Goal: Task Accomplishment & Management: Manage account settings

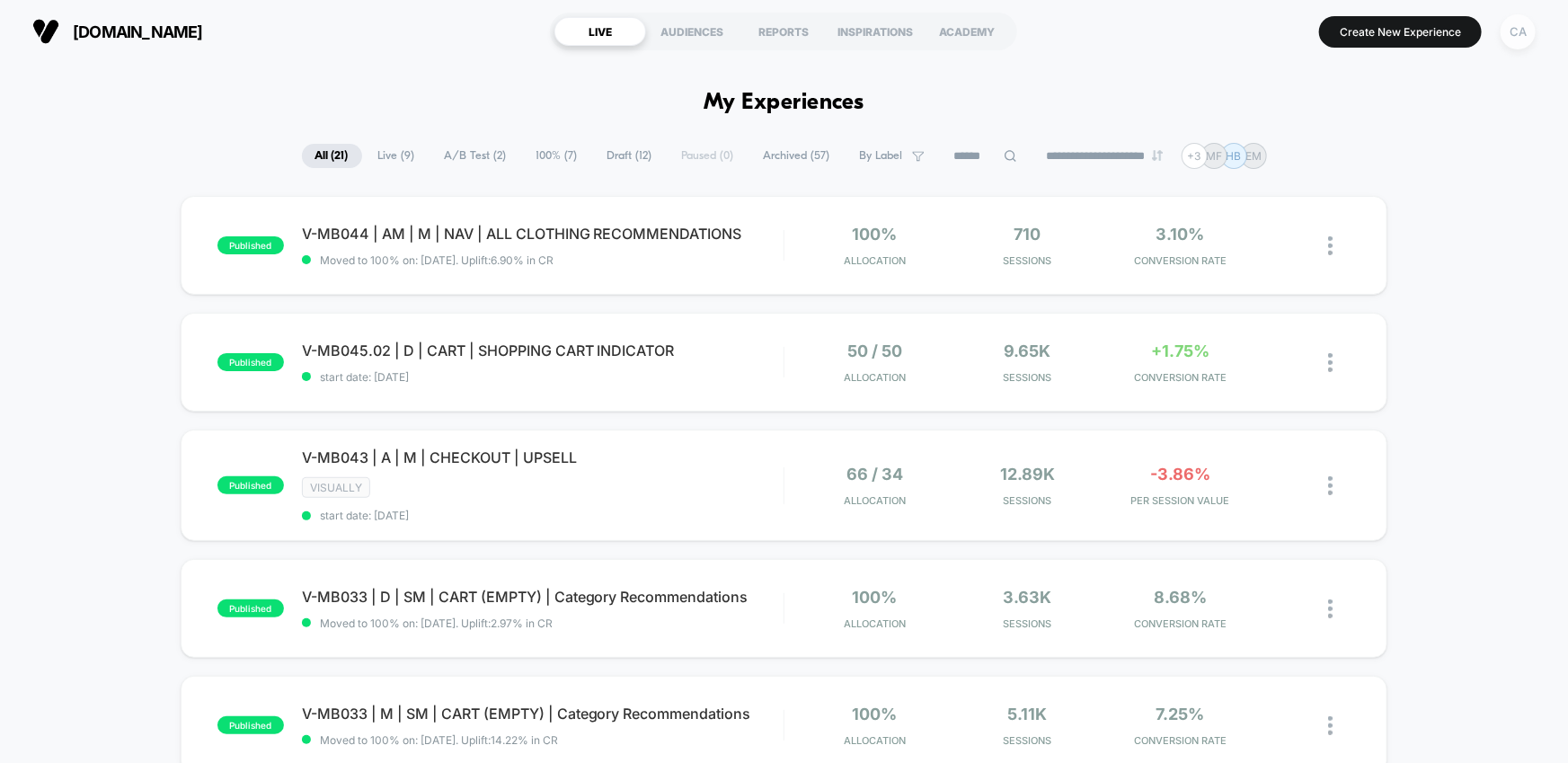
click at [1516, 30] on div "CA" at bounding box center [1518, 32] width 35 height 35
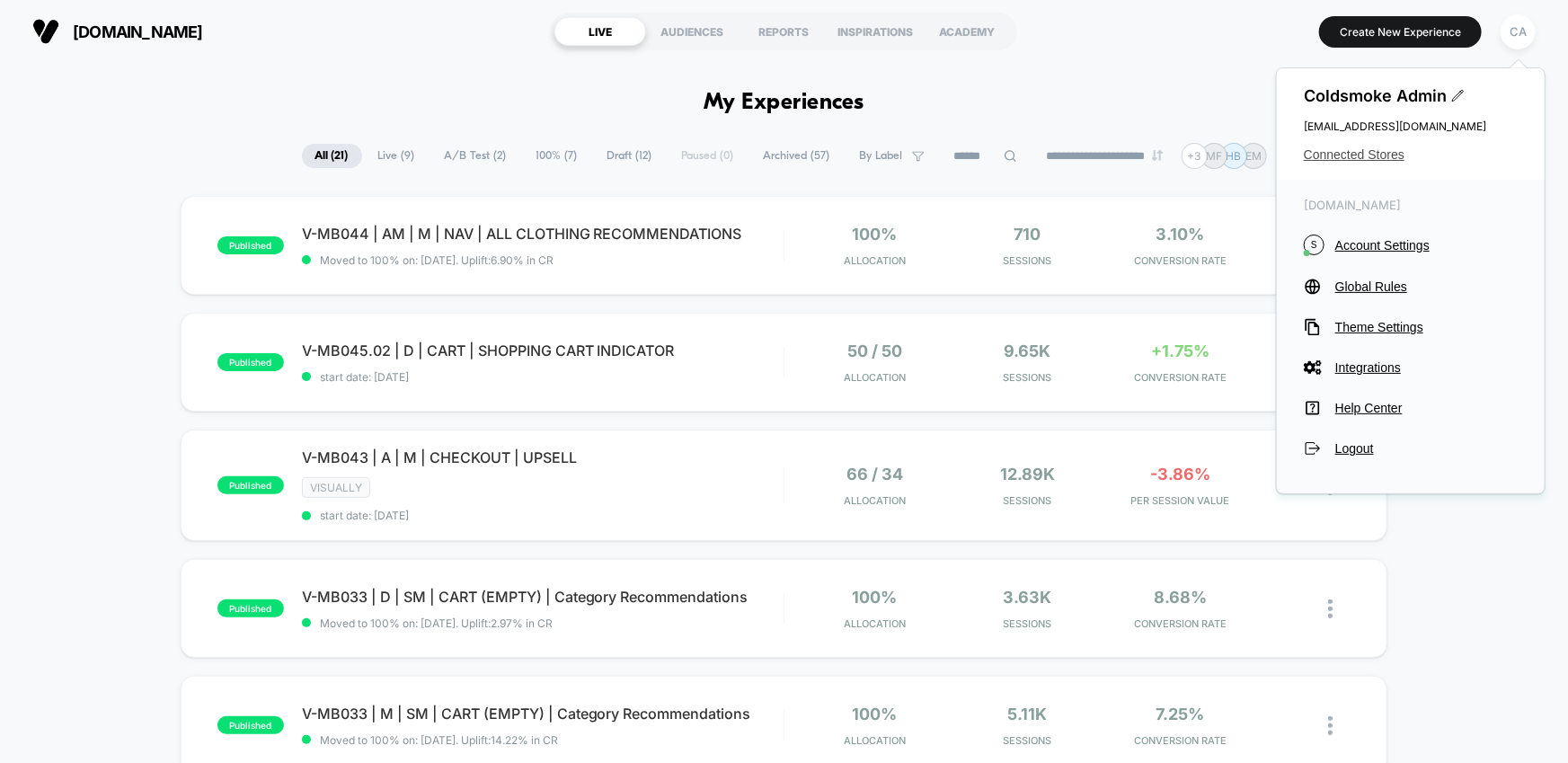
click at [1340, 152] on span "Connected Stores" at bounding box center [1411, 154] width 214 height 15
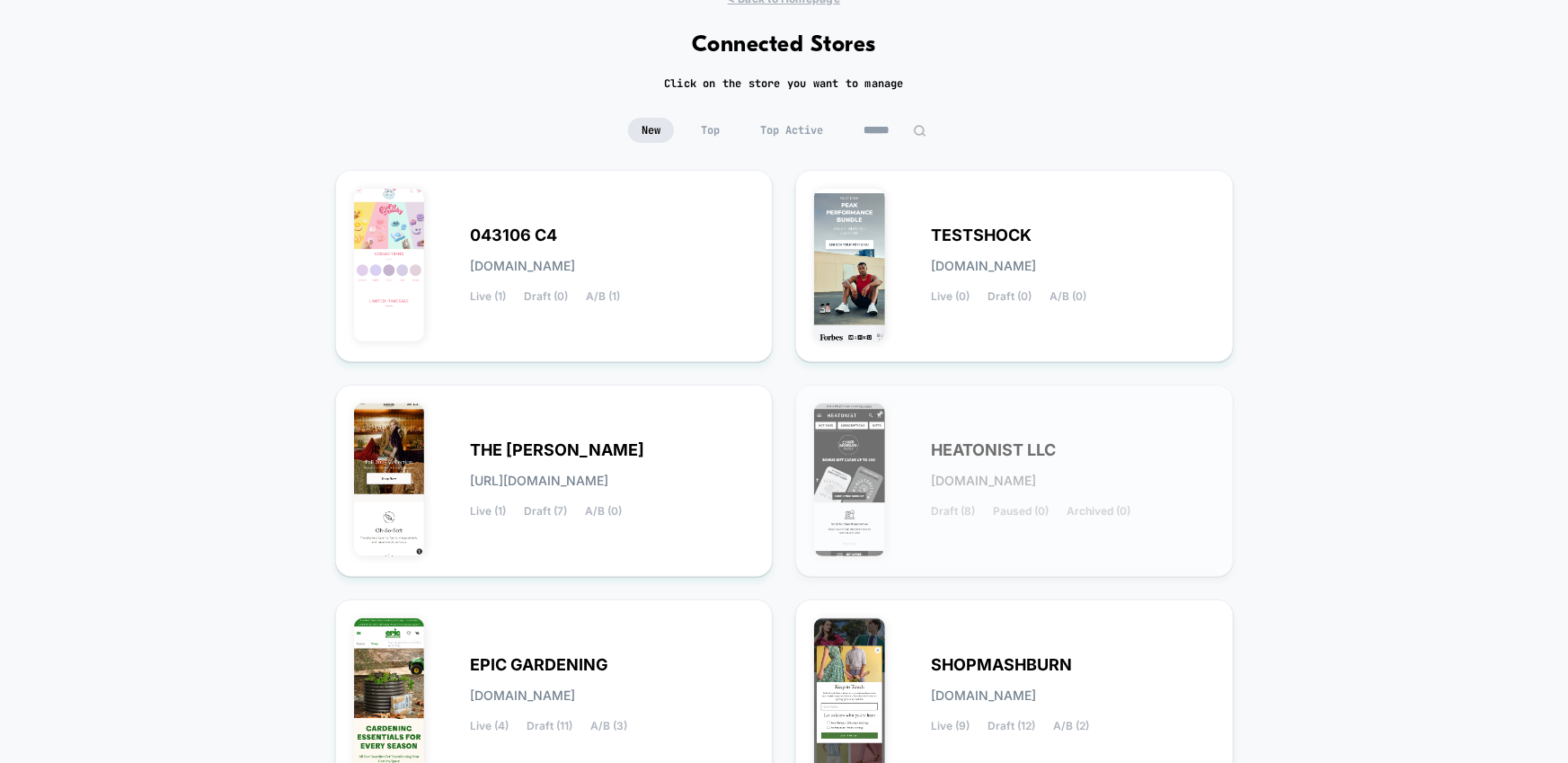
scroll to position [72, 0]
click at [638, 238] on div "043106 C4 [DOMAIN_NAME] Live (1) Draft (0) A/B (1)" at bounding box center [612, 265] width 284 height 73
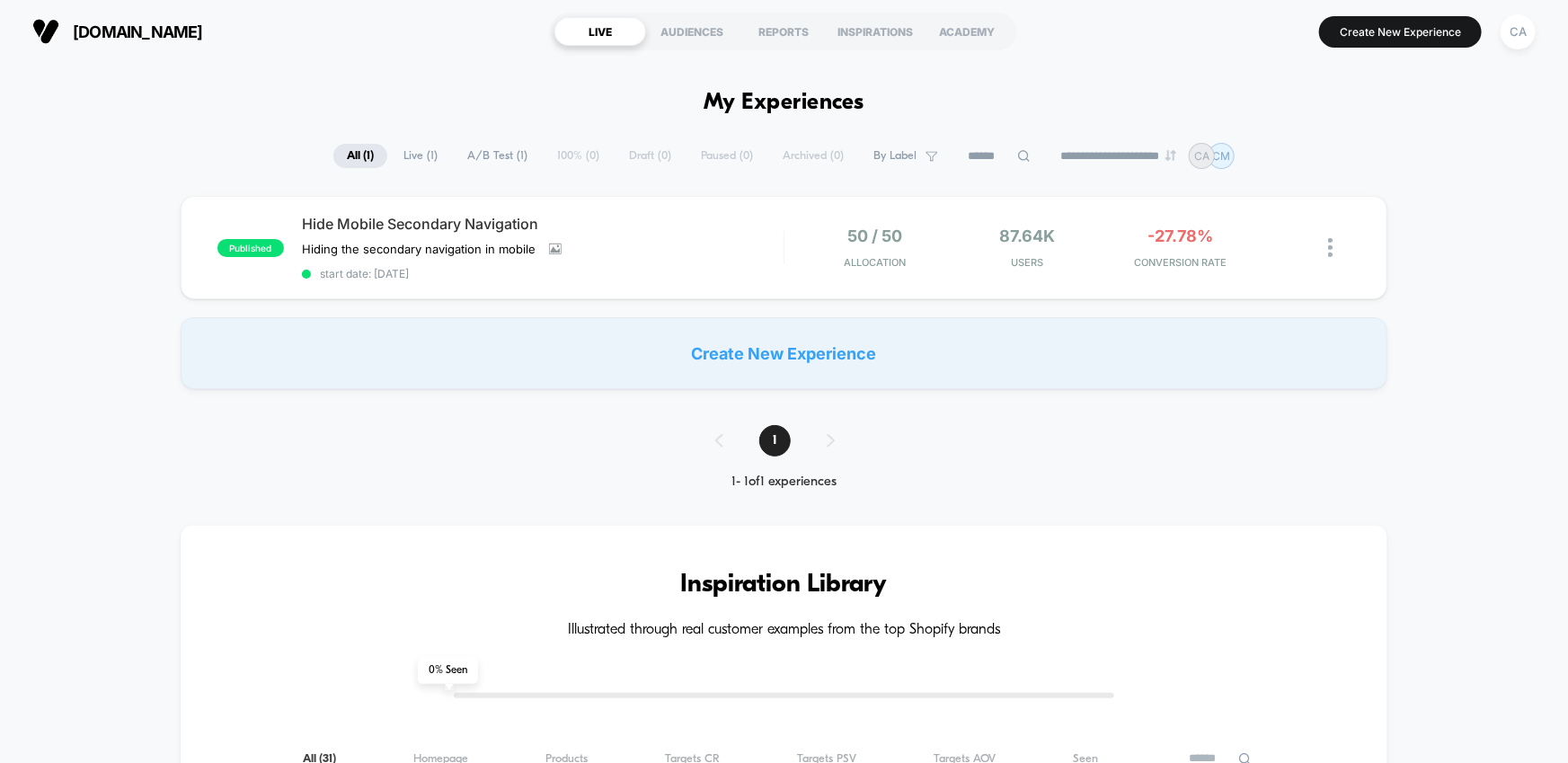
click at [638, 238] on div "Hide Mobile Secondary Navigation Hiding the secondary navigation in mobile Clic…" at bounding box center [542, 248] width 482 height 65
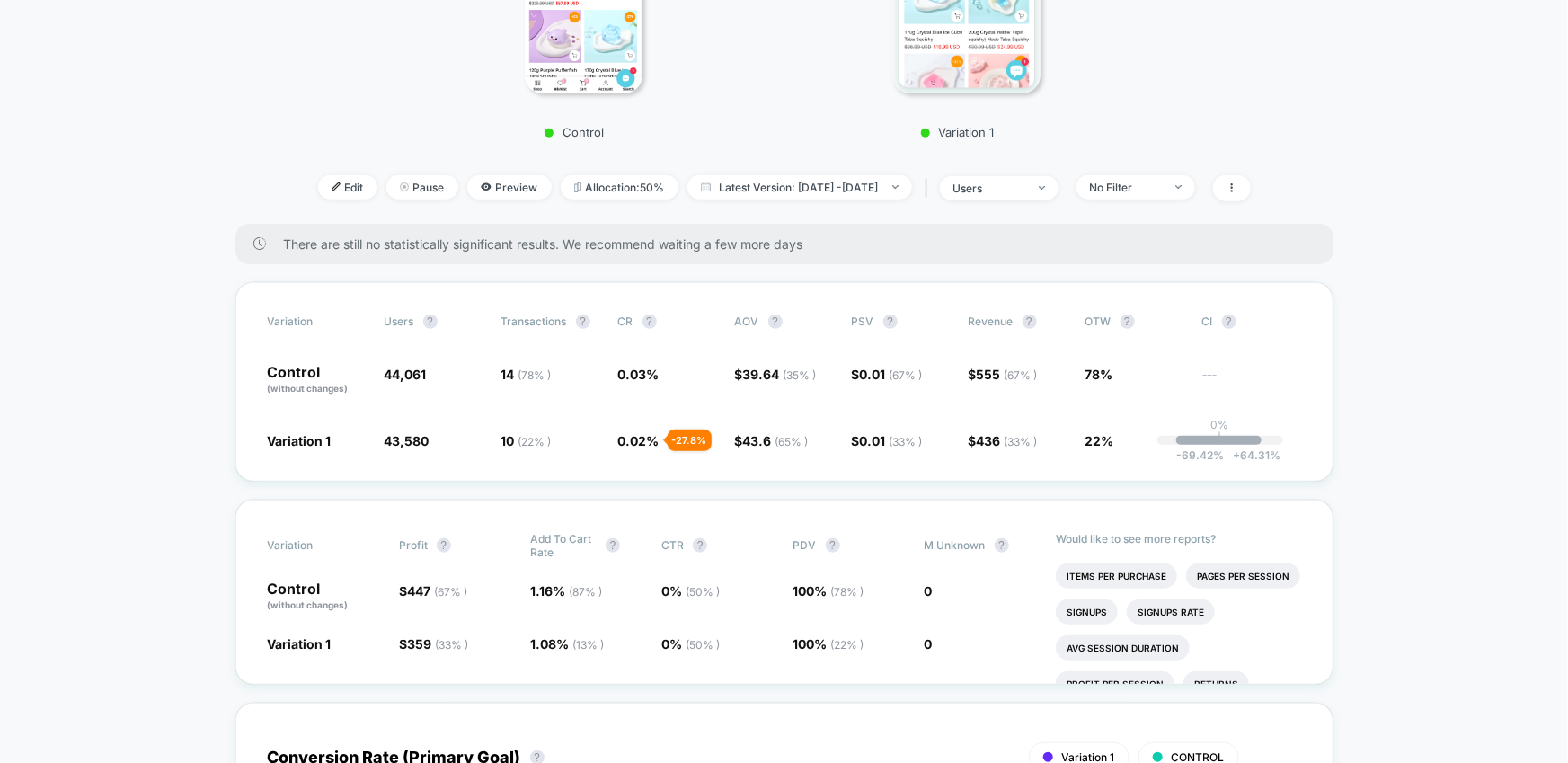
scroll to position [446, 0]
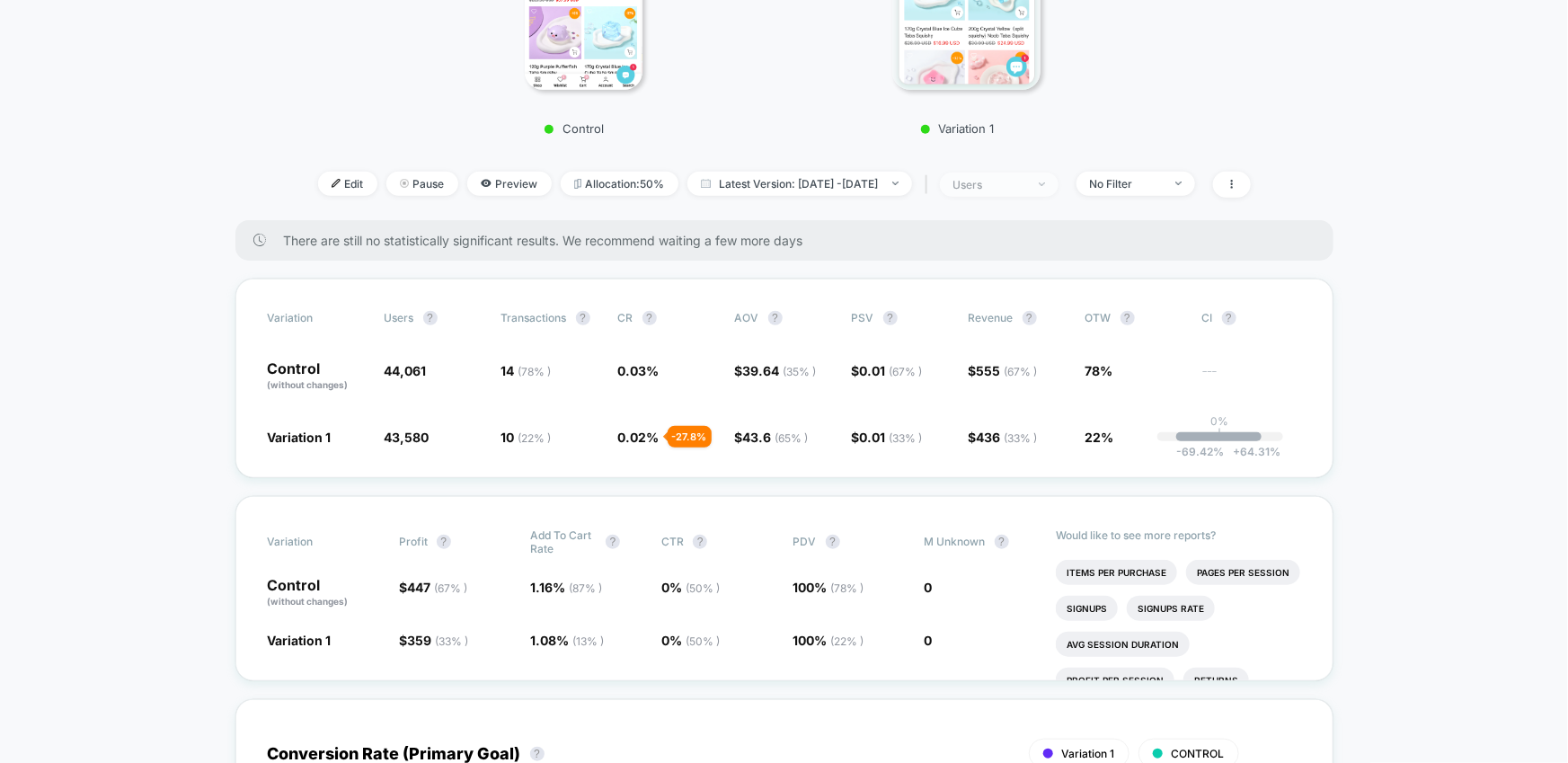
click at [1025, 182] on div "users" at bounding box center [989, 184] width 72 height 14
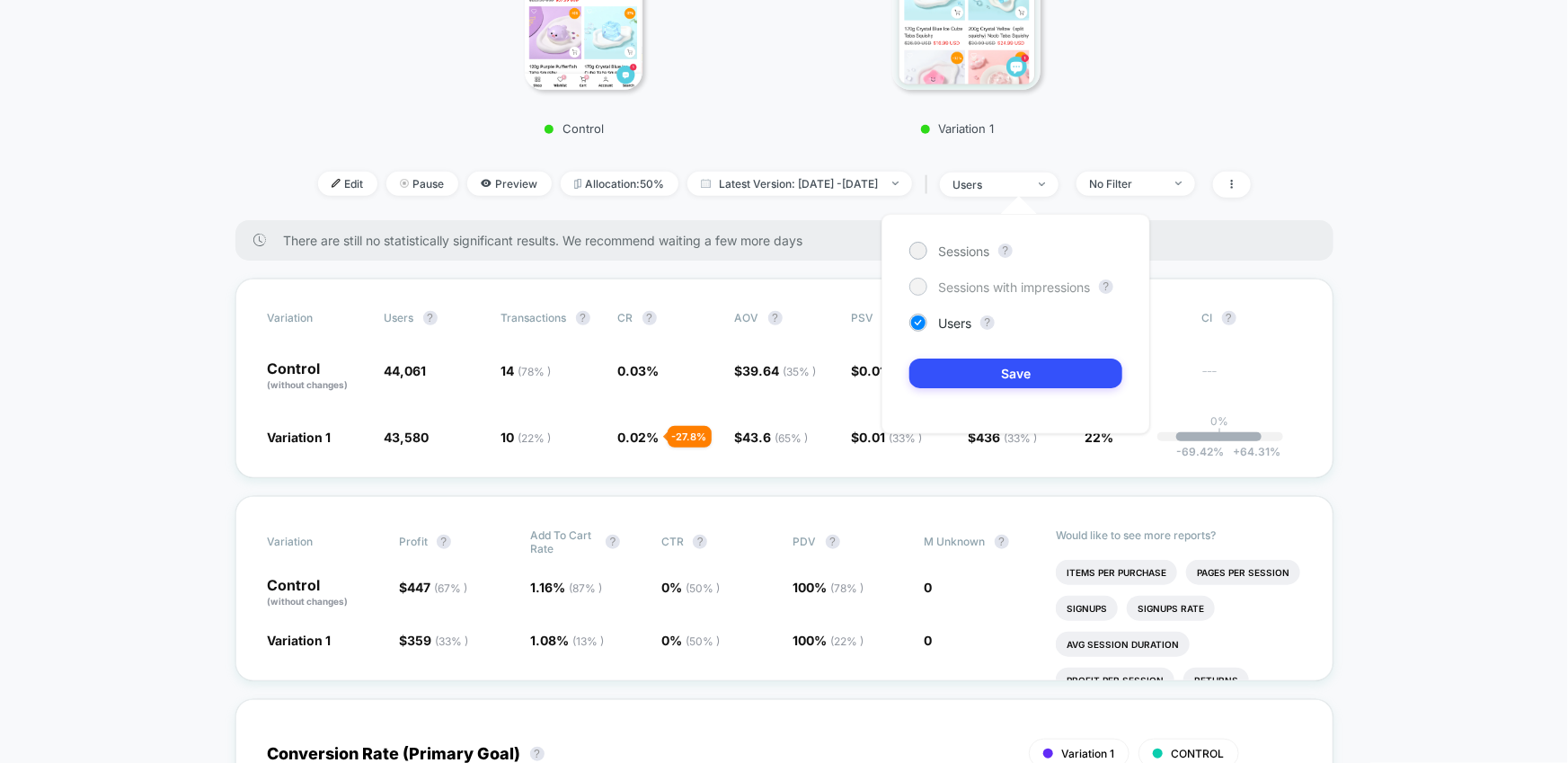
click at [1036, 286] on span "Sessions with impressions" at bounding box center [1013, 287] width 151 height 15
click at [1011, 368] on button "Save" at bounding box center [1016, 373] width 213 height 30
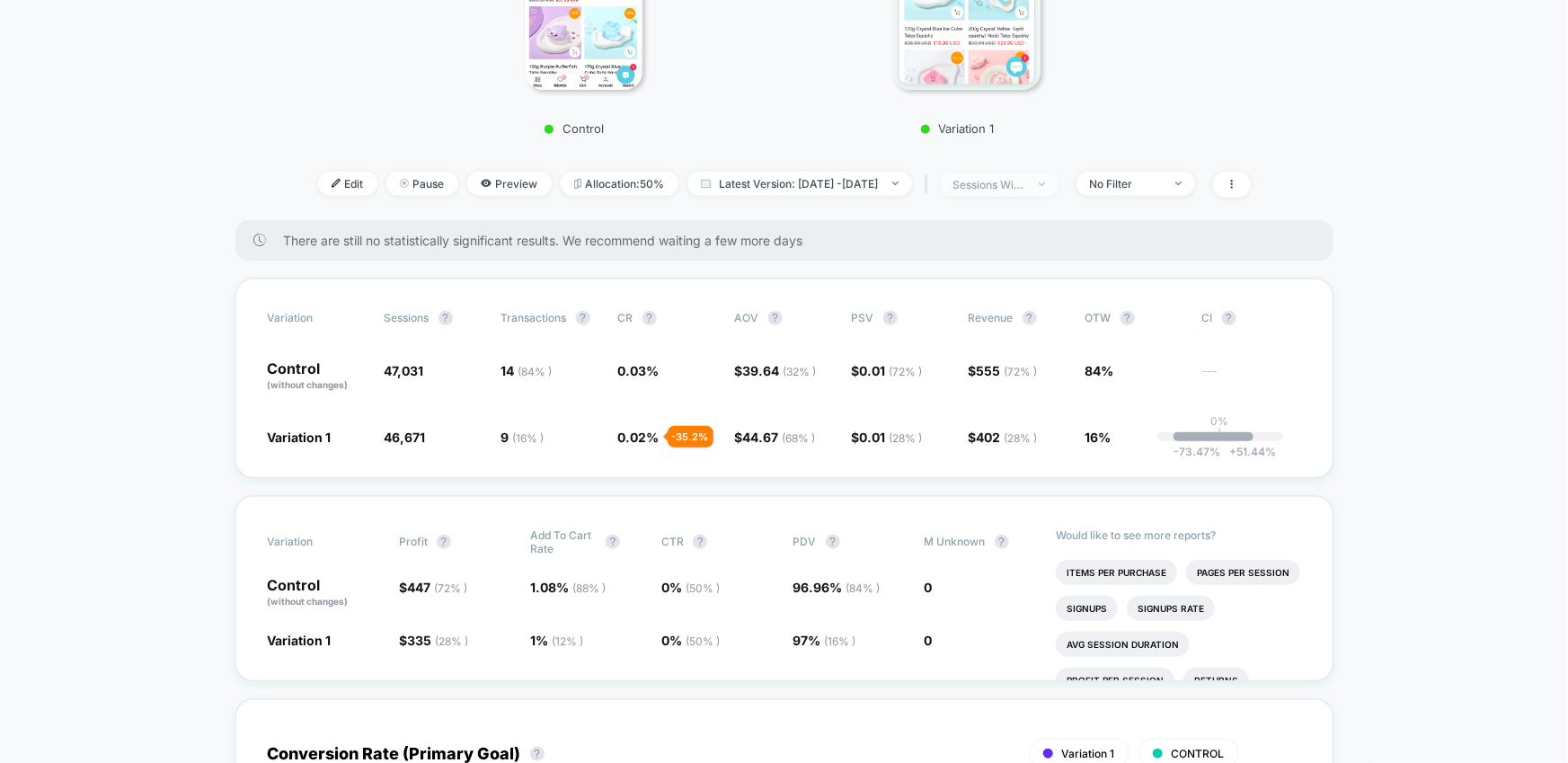
click at [1058, 173] on span "sessions with impression" at bounding box center [998, 184] width 119 height 24
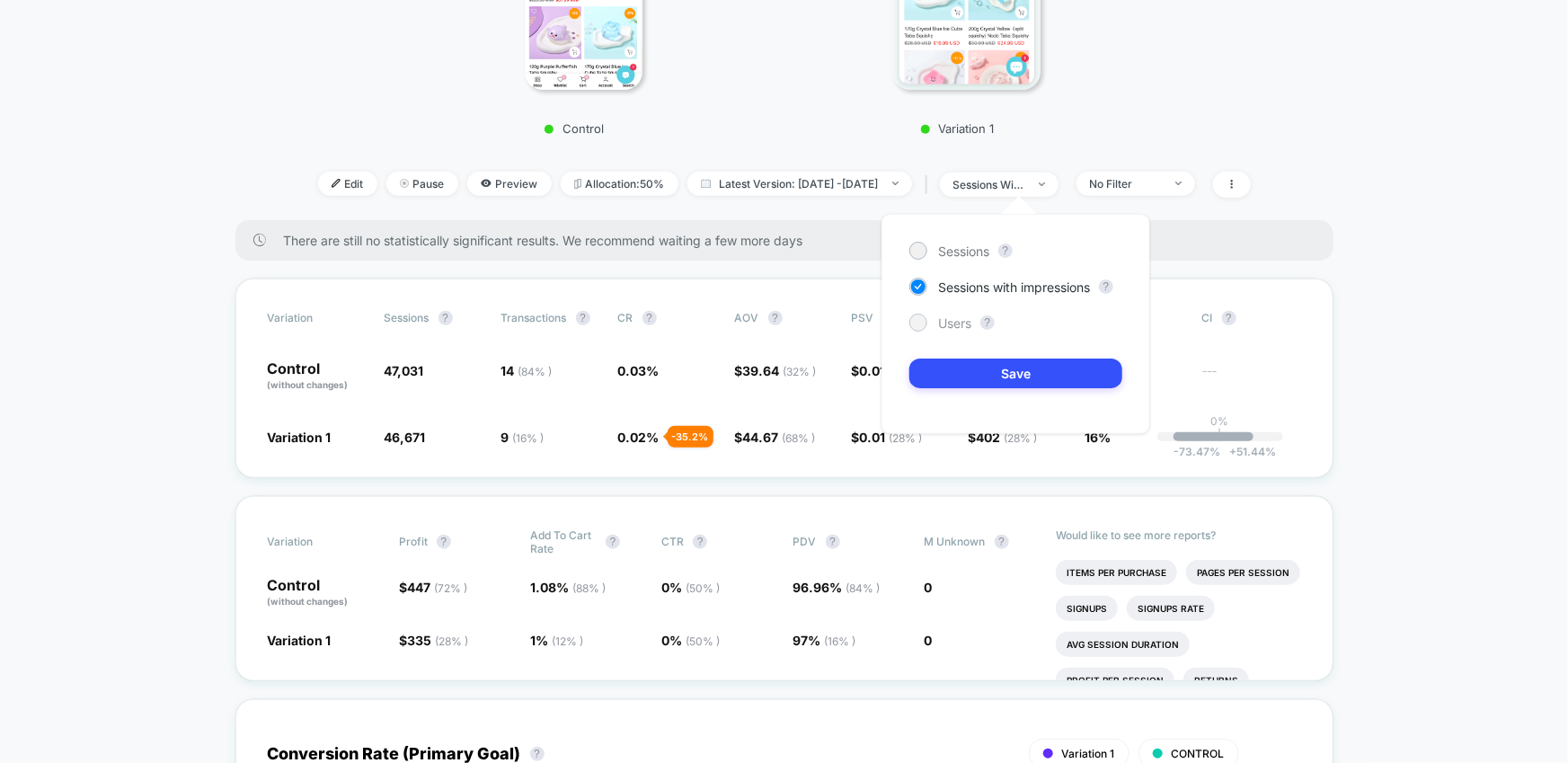
click at [946, 320] on span "Users" at bounding box center [954, 323] width 34 height 15
click at [1031, 373] on button "Save" at bounding box center [1016, 373] width 213 height 30
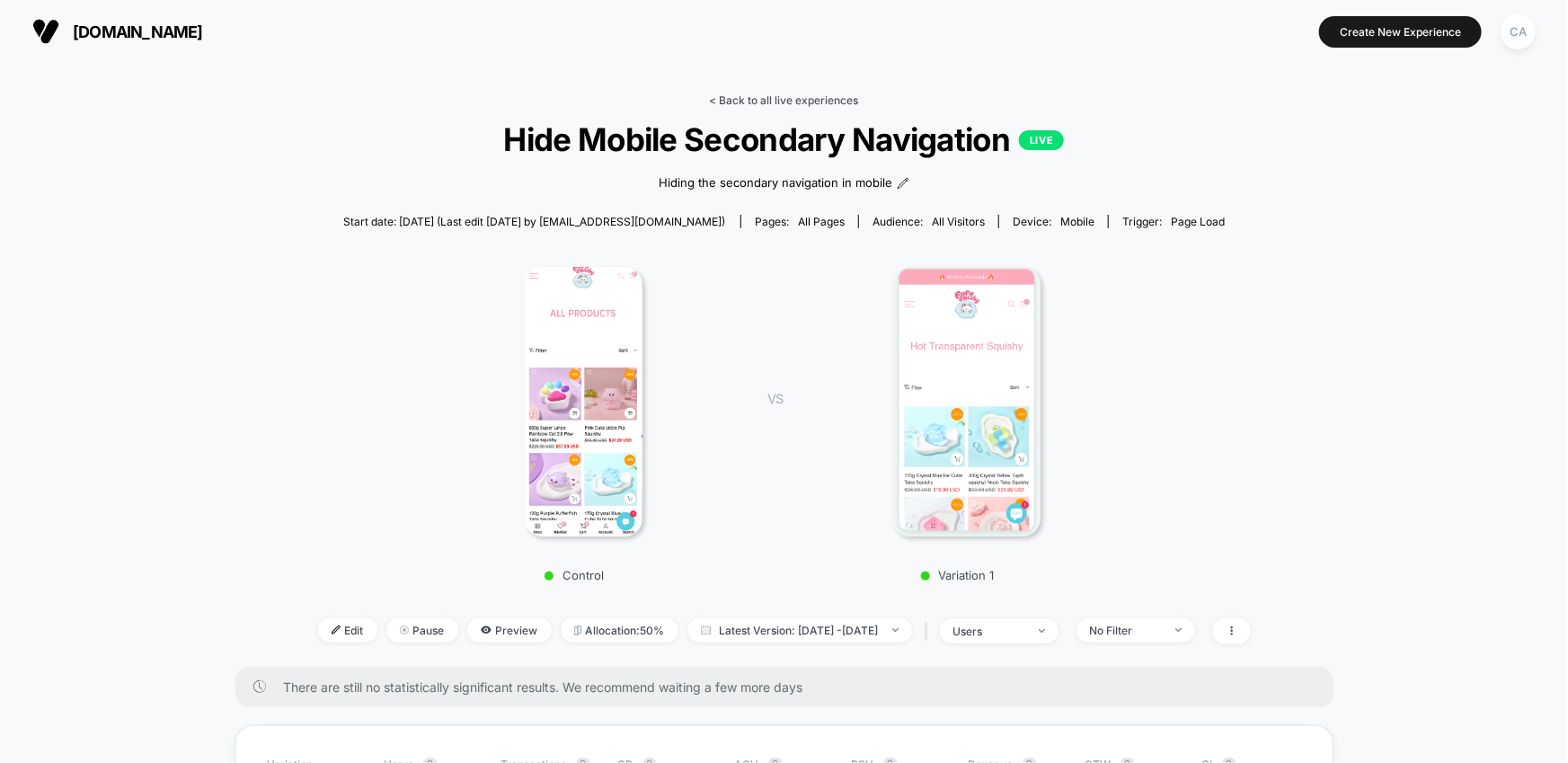
click at [814, 102] on link "< Back to all live experiences" at bounding box center [784, 100] width 149 height 14
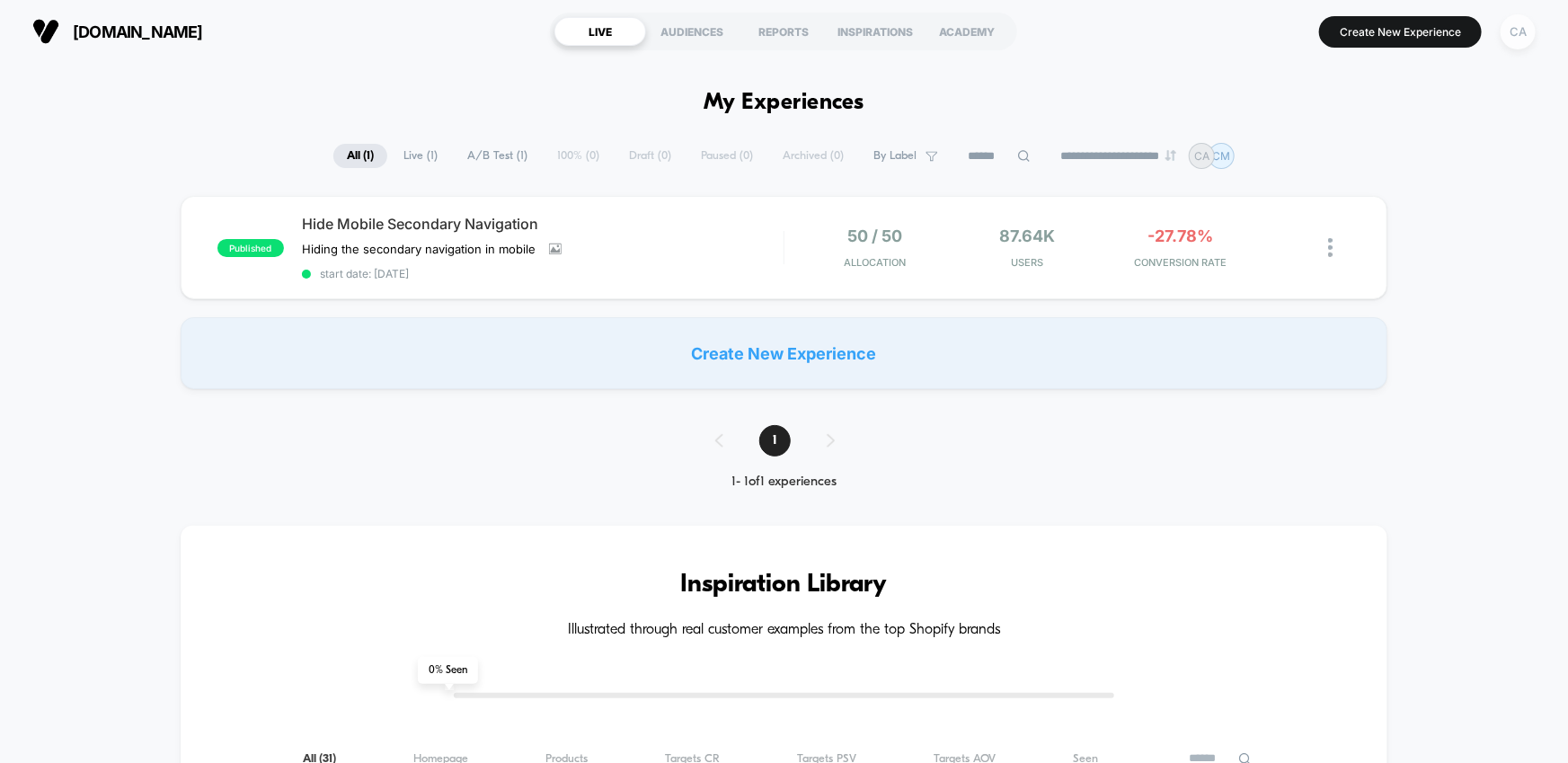
click at [1509, 29] on div "CA" at bounding box center [1518, 32] width 35 height 35
